Goal: Task Accomplishment & Management: Manage account settings

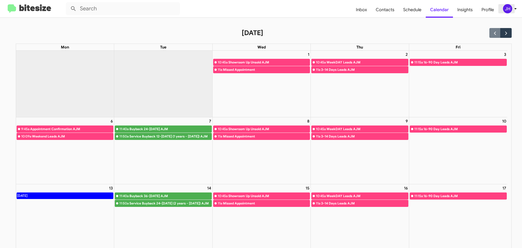
click at [509, 8] on div "JH" at bounding box center [507, 8] width 9 height 9
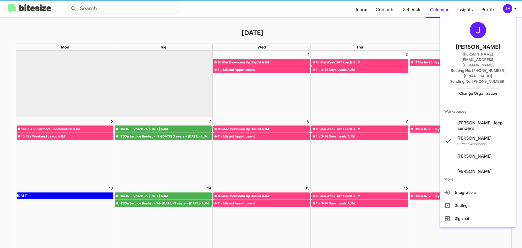
click at [486, 89] on span "Change Organization" at bounding box center [478, 93] width 38 height 9
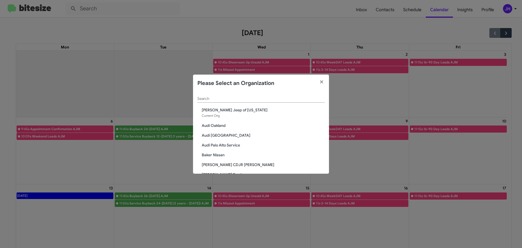
click at [254, 99] on input "Search" at bounding box center [260, 99] width 127 height 4
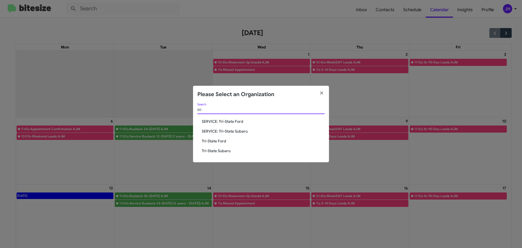
type input "tri-"
click at [326, 93] on button "button" at bounding box center [321, 93] width 15 height 15
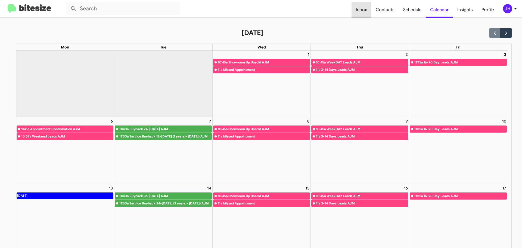
click at [362, 9] on span "Inbox" at bounding box center [362, 10] width 20 height 16
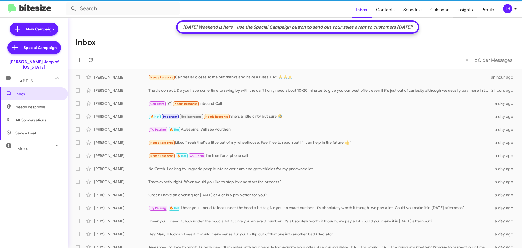
click at [468, 10] on span "Insights" at bounding box center [465, 10] width 24 height 16
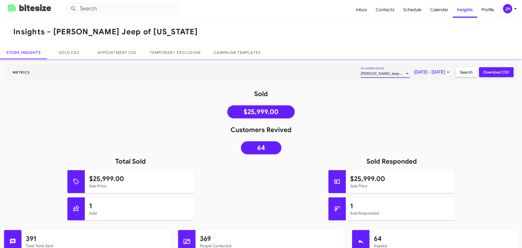
click at [405, 72] on div at bounding box center [407, 73] width 5 height 4
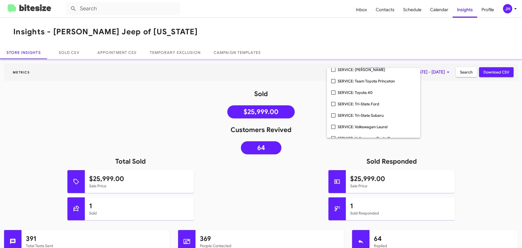
scroll to position [816, 0]
click at [333, 114] on mat-pseudo-checkbox at bounding box center [333, 114] width 4 height 4
click at [450, 105] on div at bounding box center [261, 124] width 522 height 248
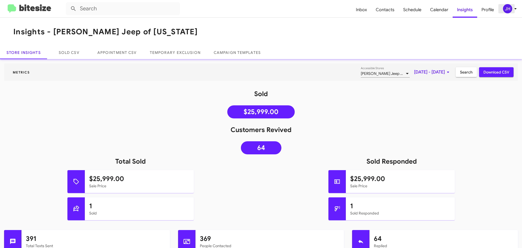
click at [507, 10] on div "JH" at bounding box center [507, 8] width 9 height 9
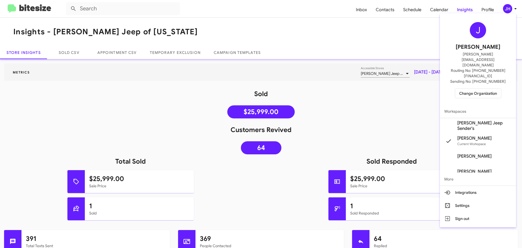
click at [480, 89] on span "Change Organization" at bounding box center [478, 93] width 38 height 9
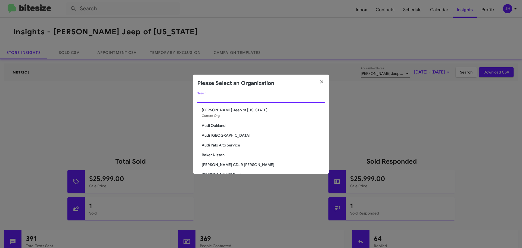
click at [234, 99] on input "Search" at bounding box center [260, 99] width 127 height 4
click at [229, 97] on input "Search" at bounding box center [260, 99] width 127 height 4
paste input "SERVICE: Tri-State Subaru"
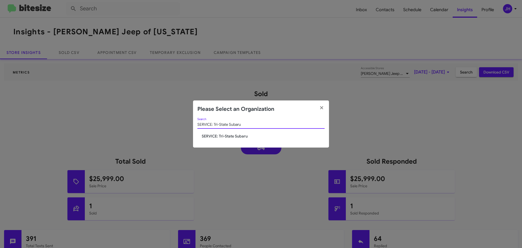
type input "SERVICE: Tri-State Subaru"
click at [323, 108] on icon "button" at bounding box center [322, 107] width 6 height 5
